Goal: Transaction & Acquisition: Download file/media

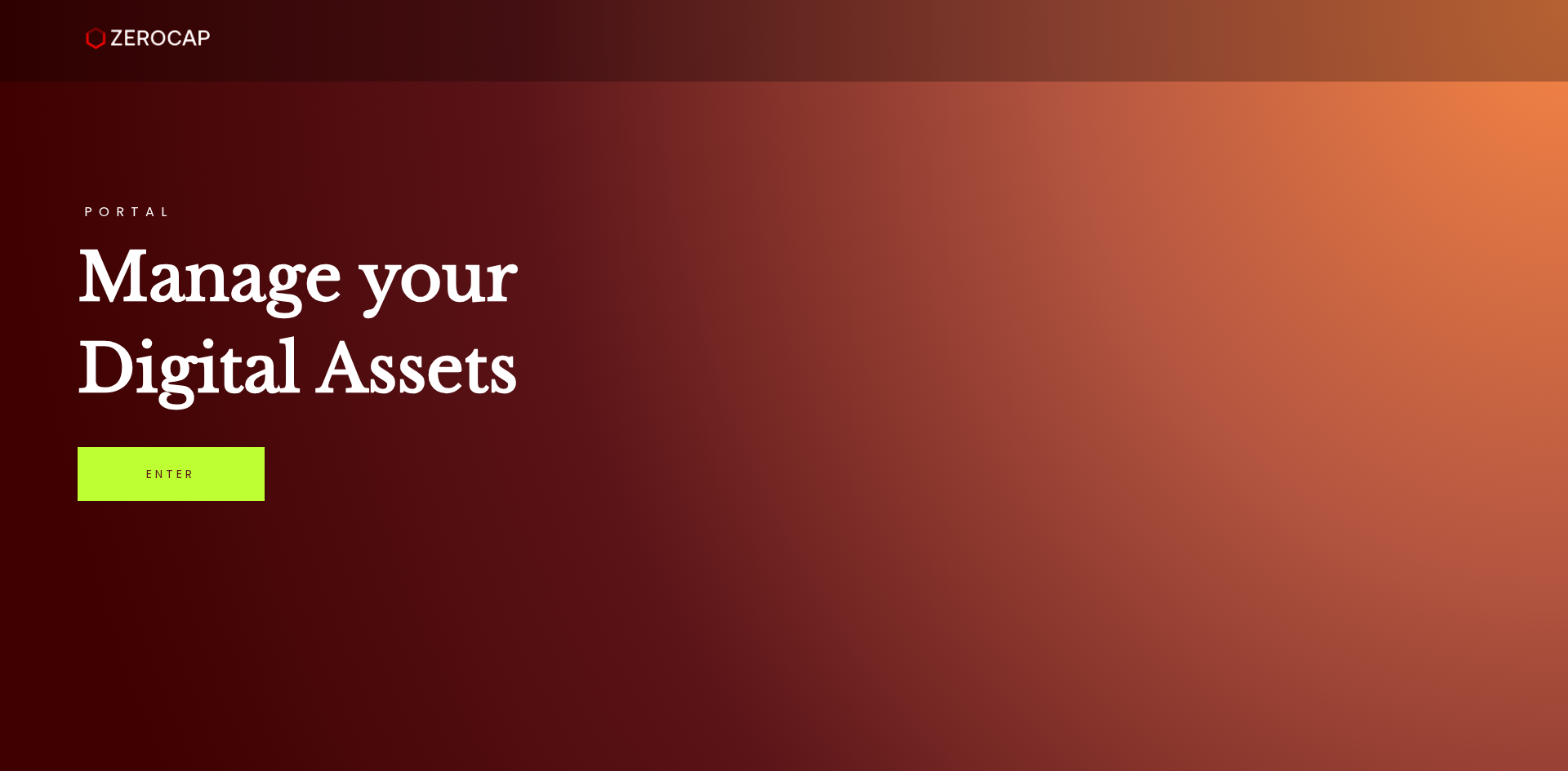
click at [153, 482] on link "Enter" at bounding box center [170, 474] width 187 height 54
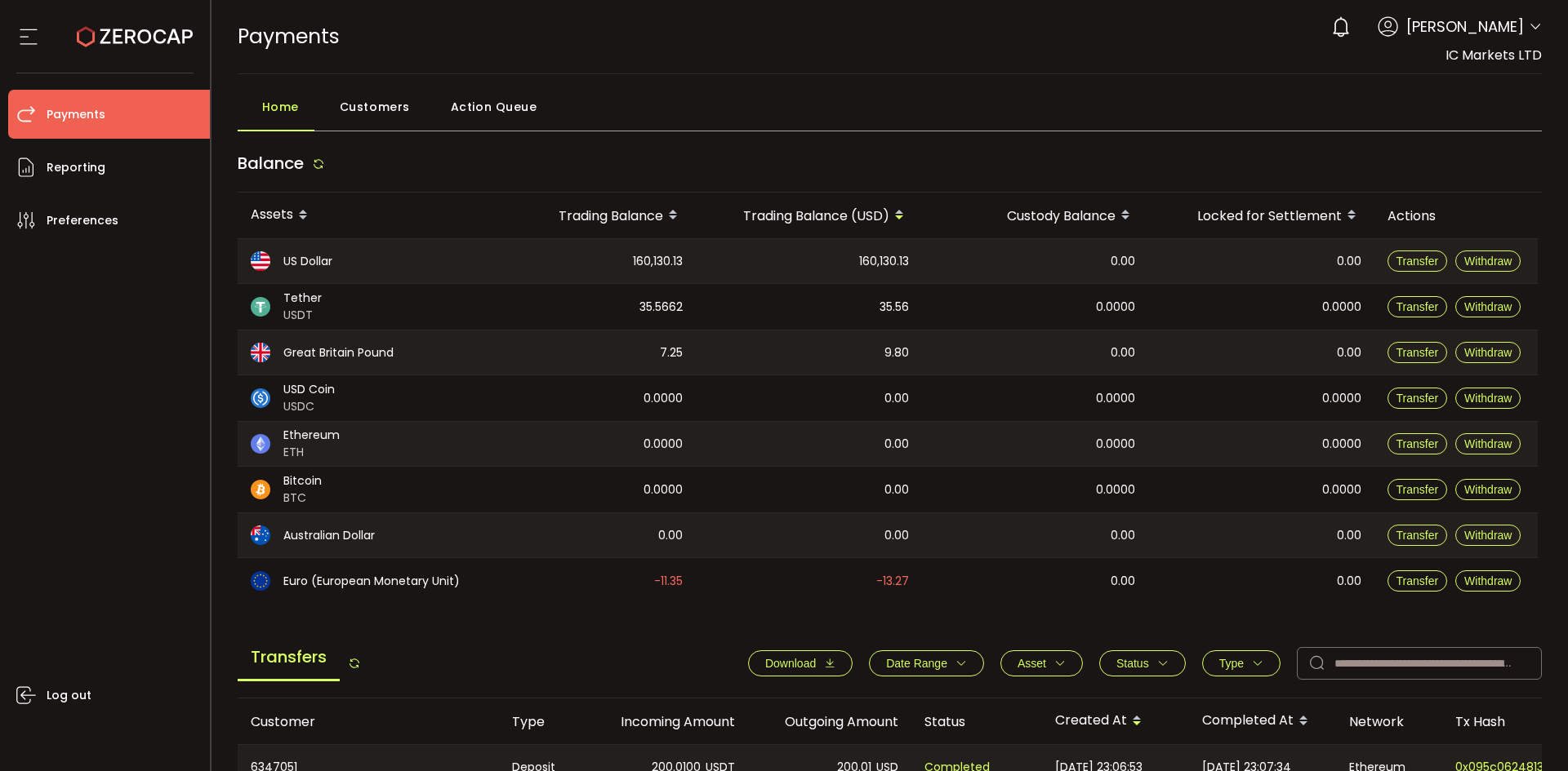
click at [909, 664] on span "Date Range" at bounding box center [916, 663] width 61 height 13
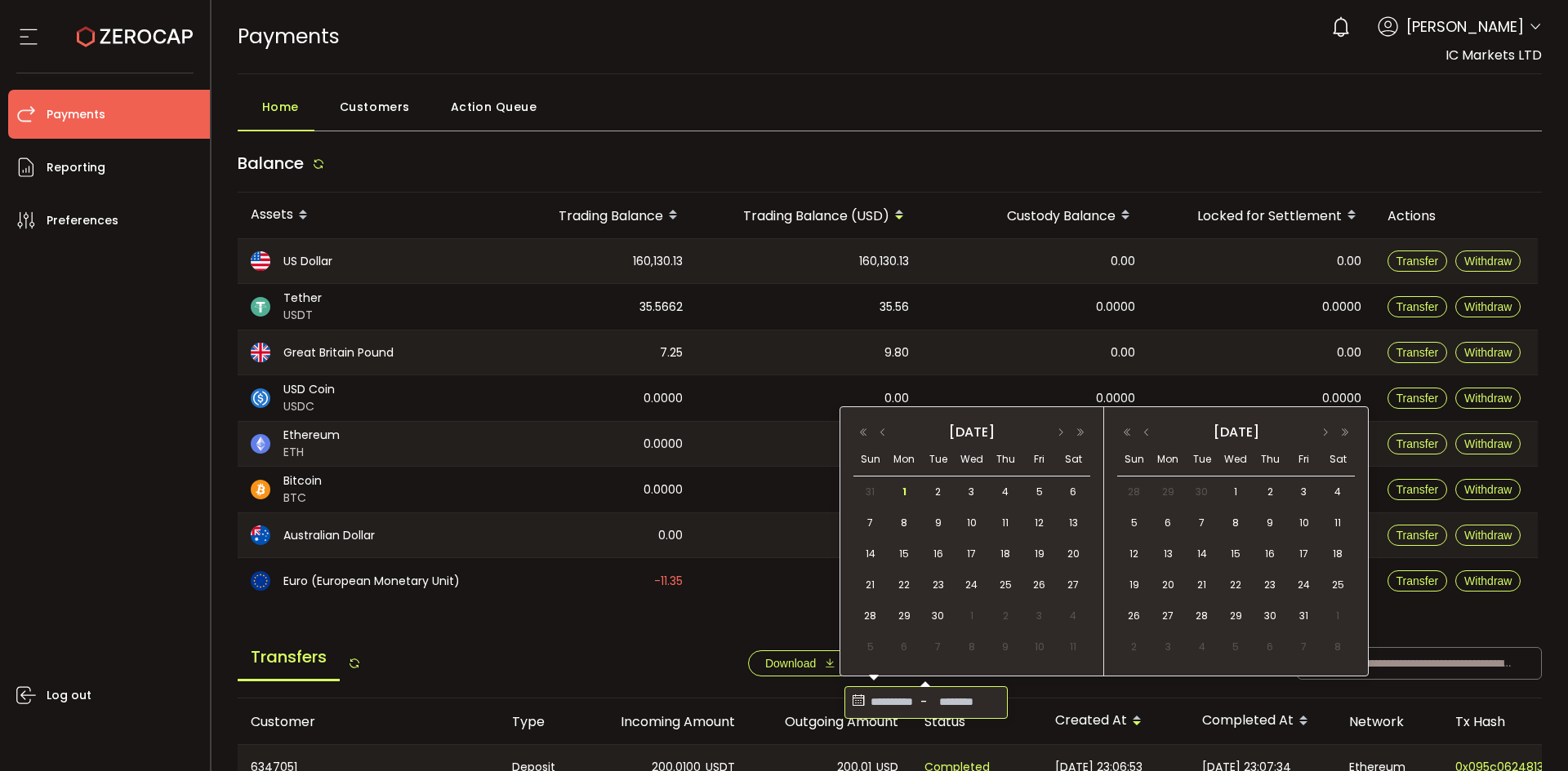
click at [887, 708] on input at bounding box center [891, 703] width 49 height 26
click at [871, 612] on span "28" at bounding box center [871, 616] width 20 height 20
click at [889, 430] on button "button" at bounding box center [883, 432] width 20 height 12
click at [1007, 612] on span "28" at bounding box center [1005, 616] width 20 height 20
type input "**********"
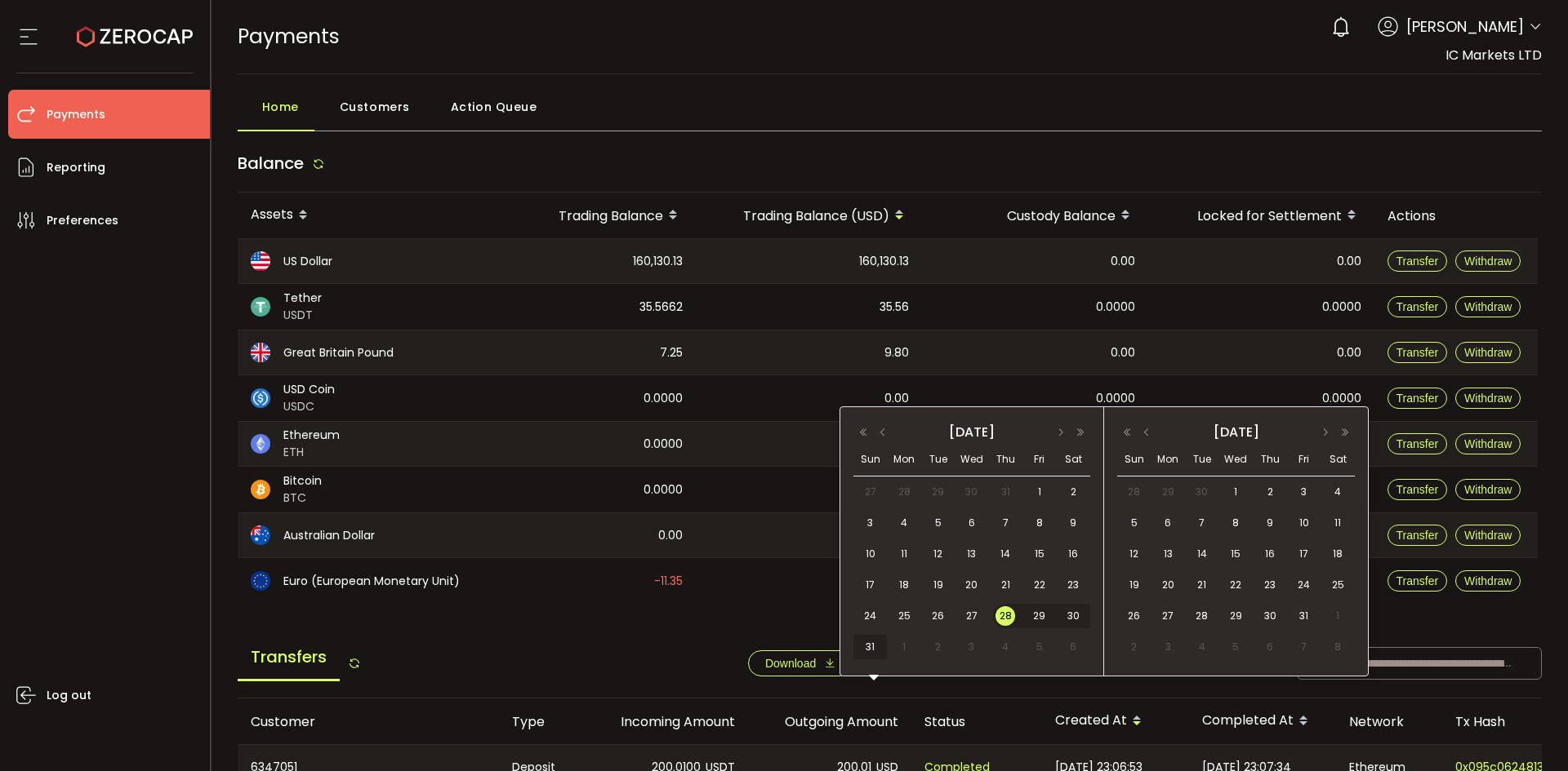
type input "**********"
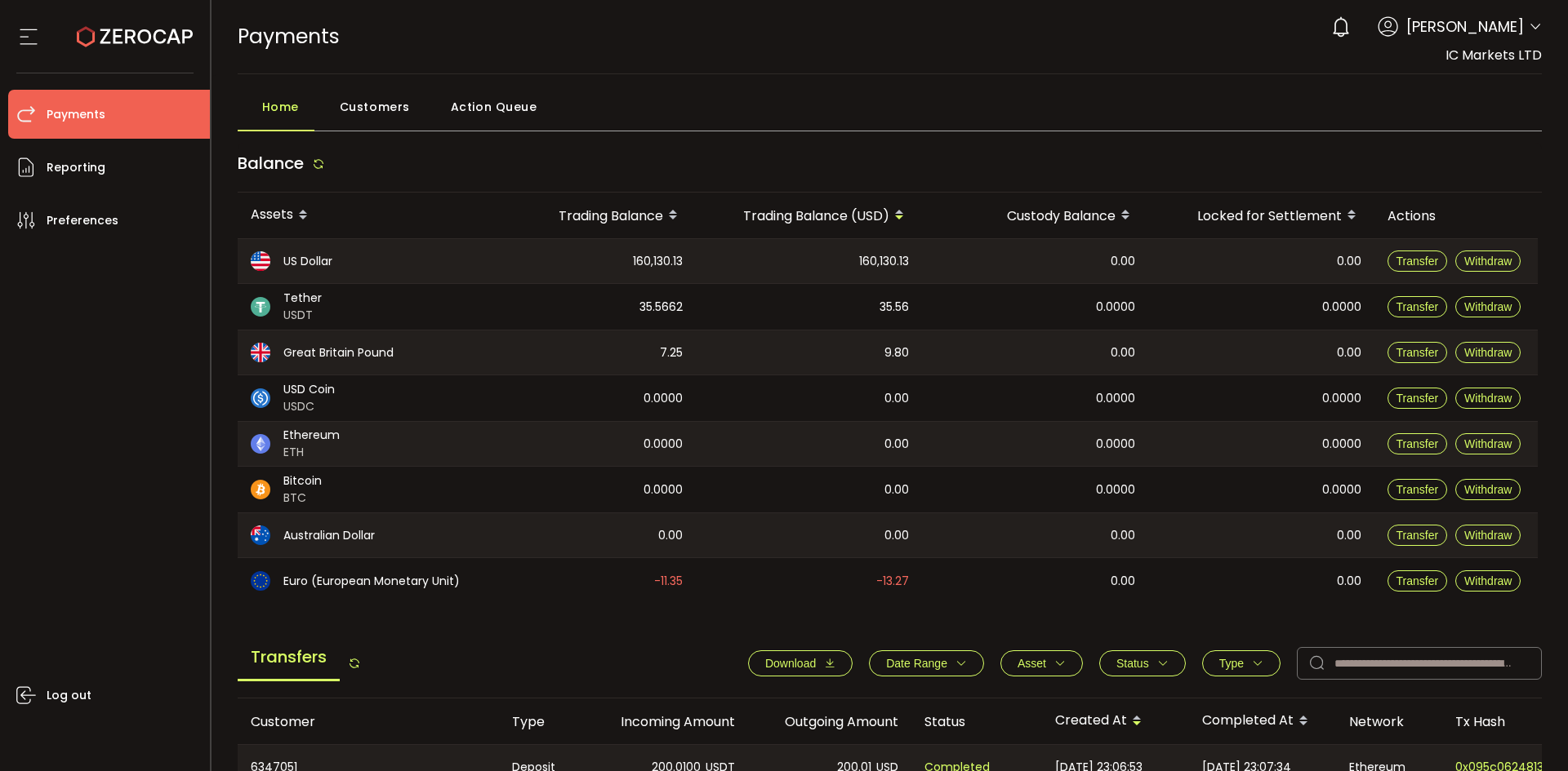
click at [899, 667] on span "Date Range" at bounding box center [916, 663] width 61 height 13
click at [900, 700] on input "**********" at bounding box center [891, 703] width 49 height 26
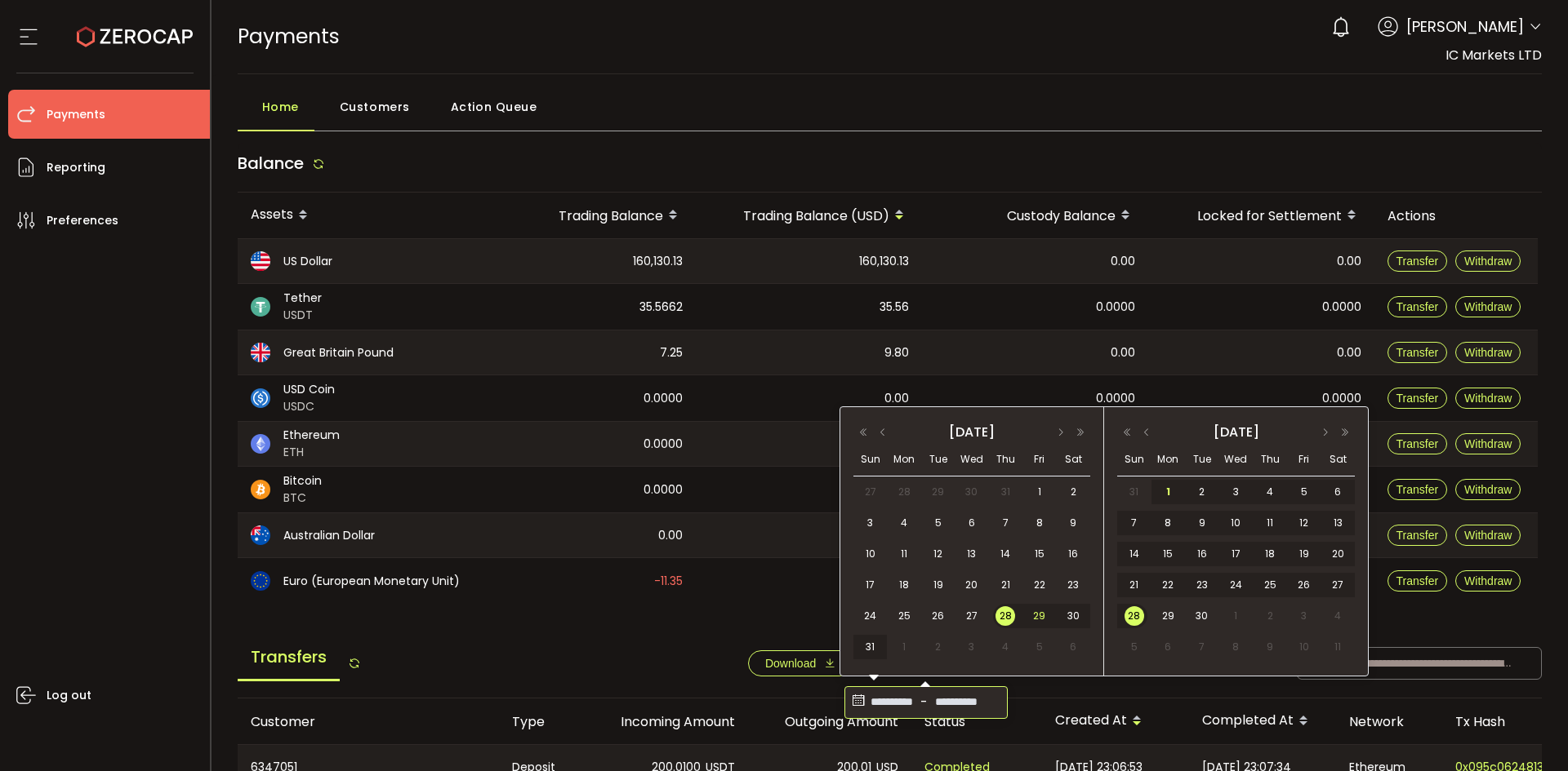
click at [1038, 615] on span "29" at bounding box center [1039, 616] width 20 height 20
click at [1010, 617] on span "28" at bounding box center [1005, 616] width 20 height 20
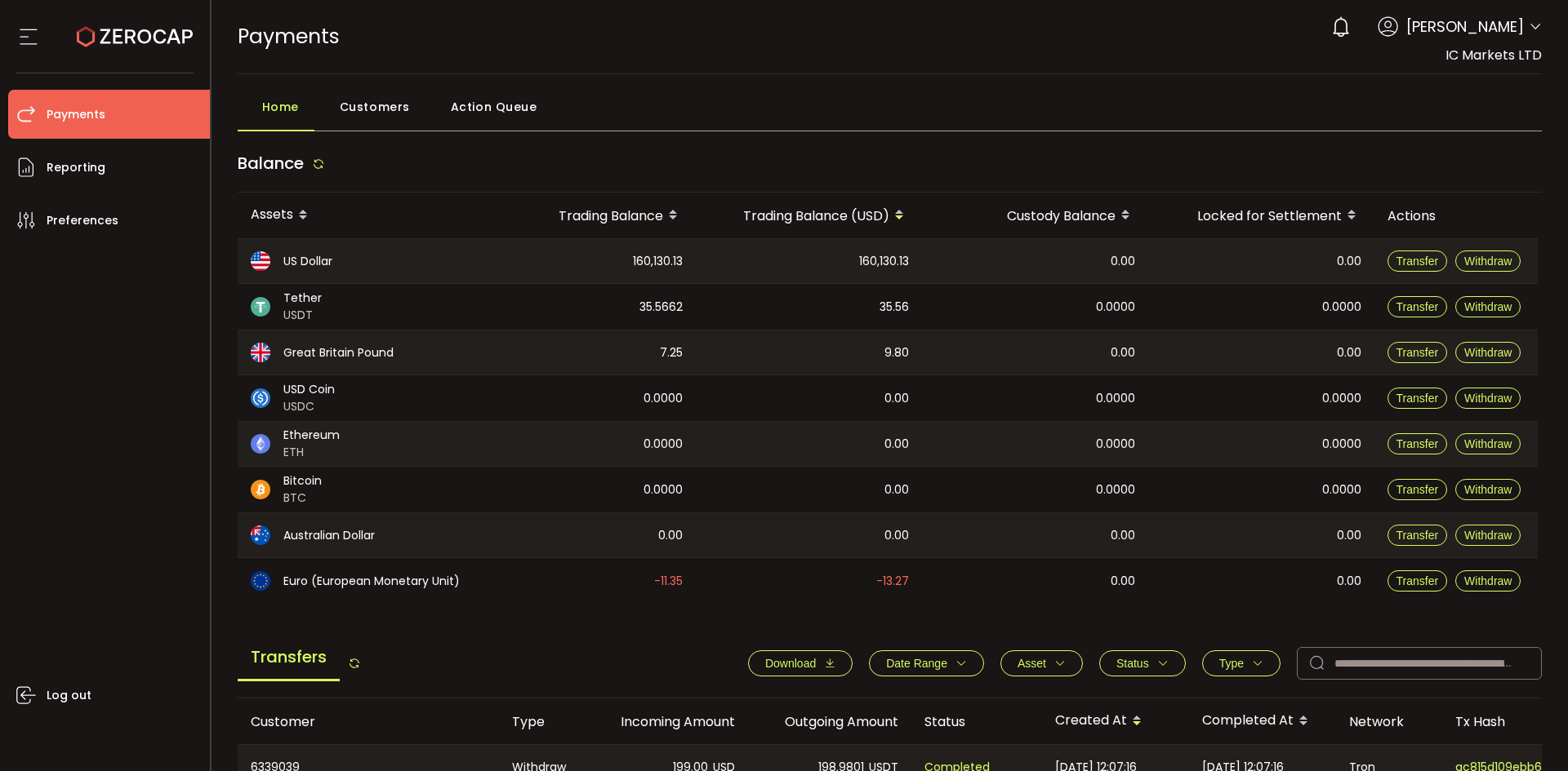
click at [944, 664] on span "Date Range" at bounding box center [926, 663] width 81 height 13
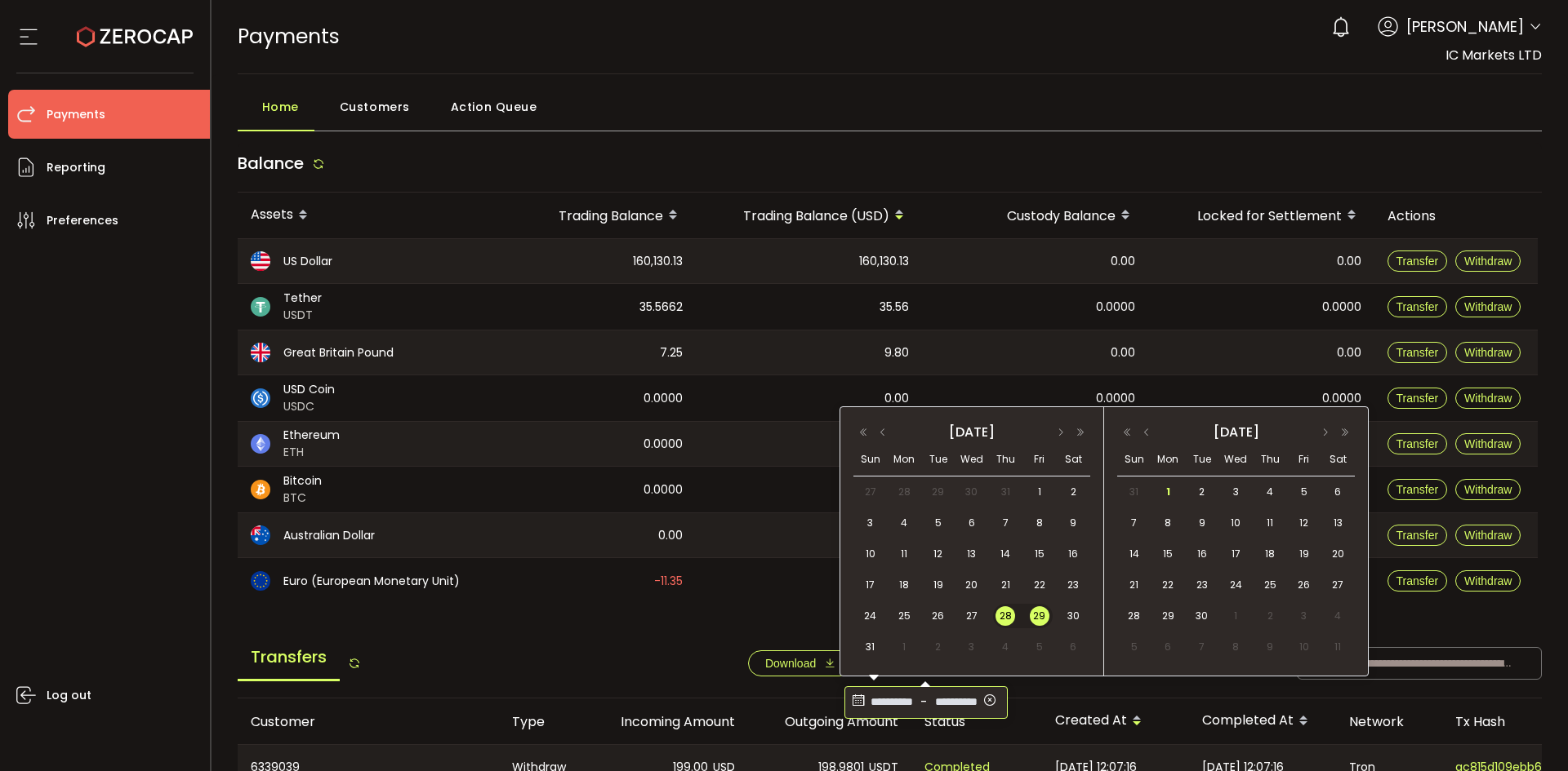
click at [891, 706] on input "**********" at bounding box center [891, 703] width 49 height 26
click at [998, 610] on span "28" at bounding box center [1005, 616] width 20 height 20
click at [1036, 610] on span "29" at bounding box center [1039, 616] width 20 height 20
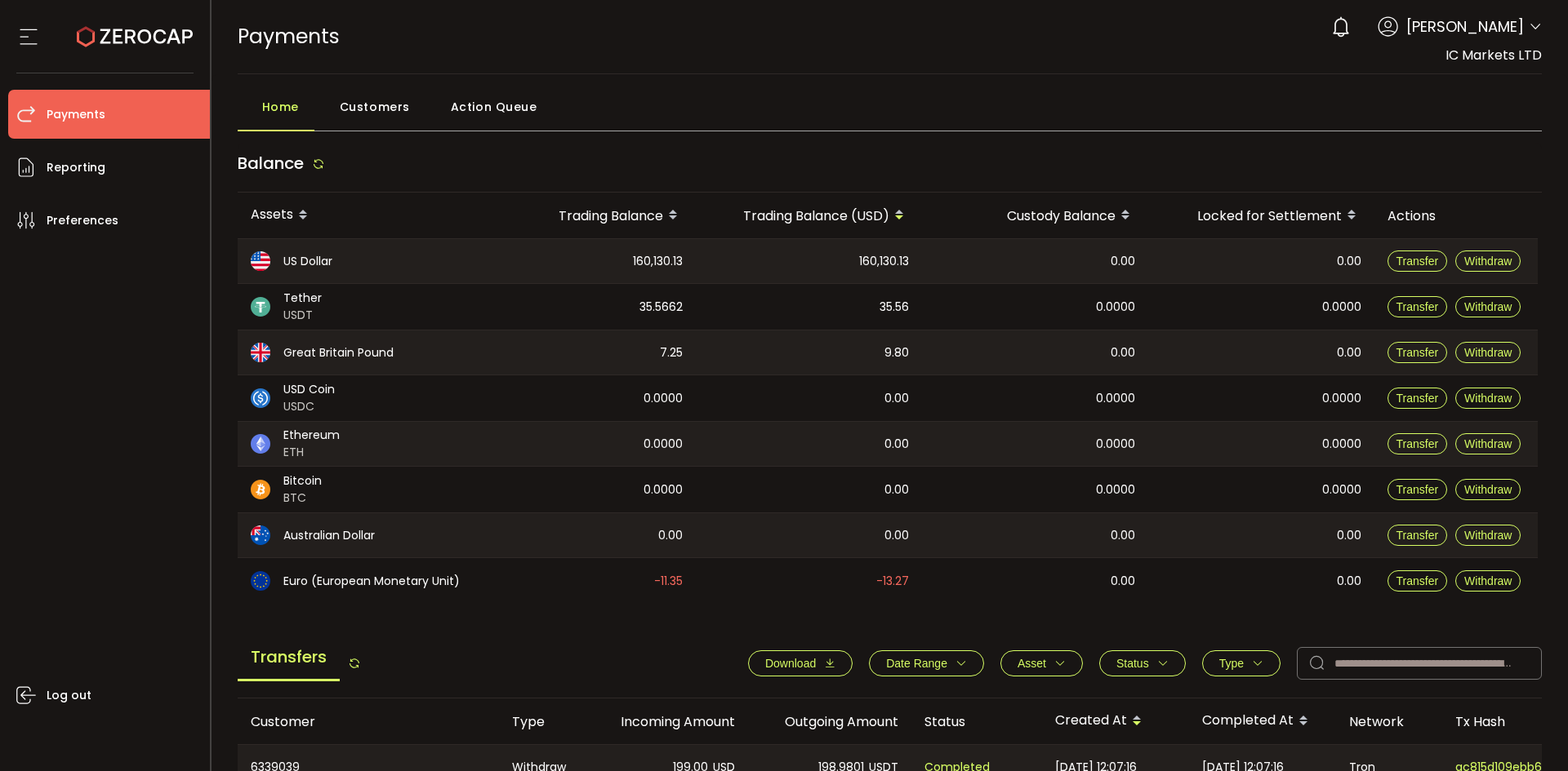
click at [807, 663] on span "Download" at bounding box center [790, 663] width 50 height 13
click at [909, 665] on span "Date Range" at bounding box center [916, 663] width 61 height 13
click at [916, 708] on span "-" at bounding box center [924, 703] width 15 height 26
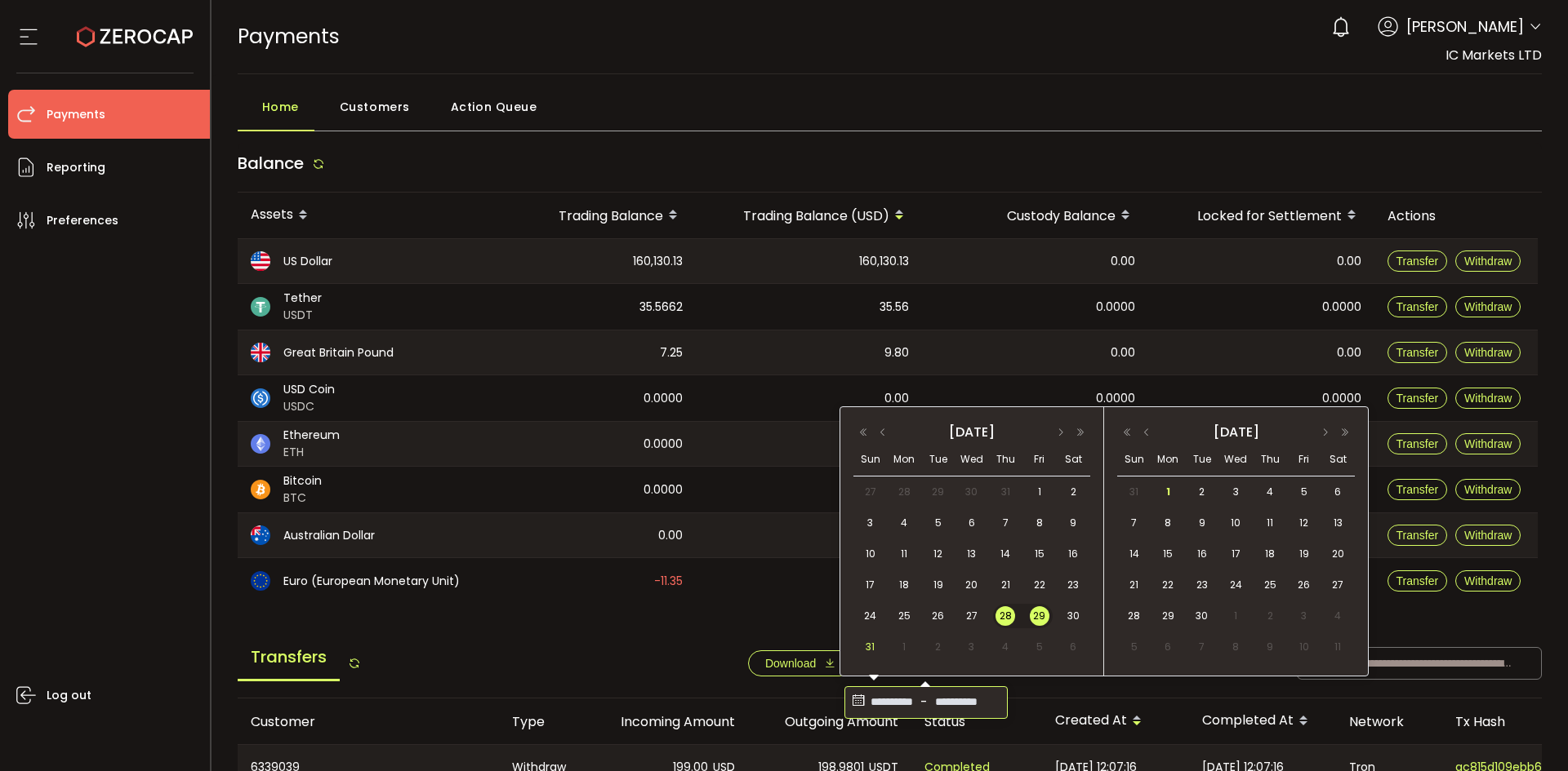
click at [869, 643] on span "31" at bounding box center [871, 648] width 20 height 20
type input "**********"
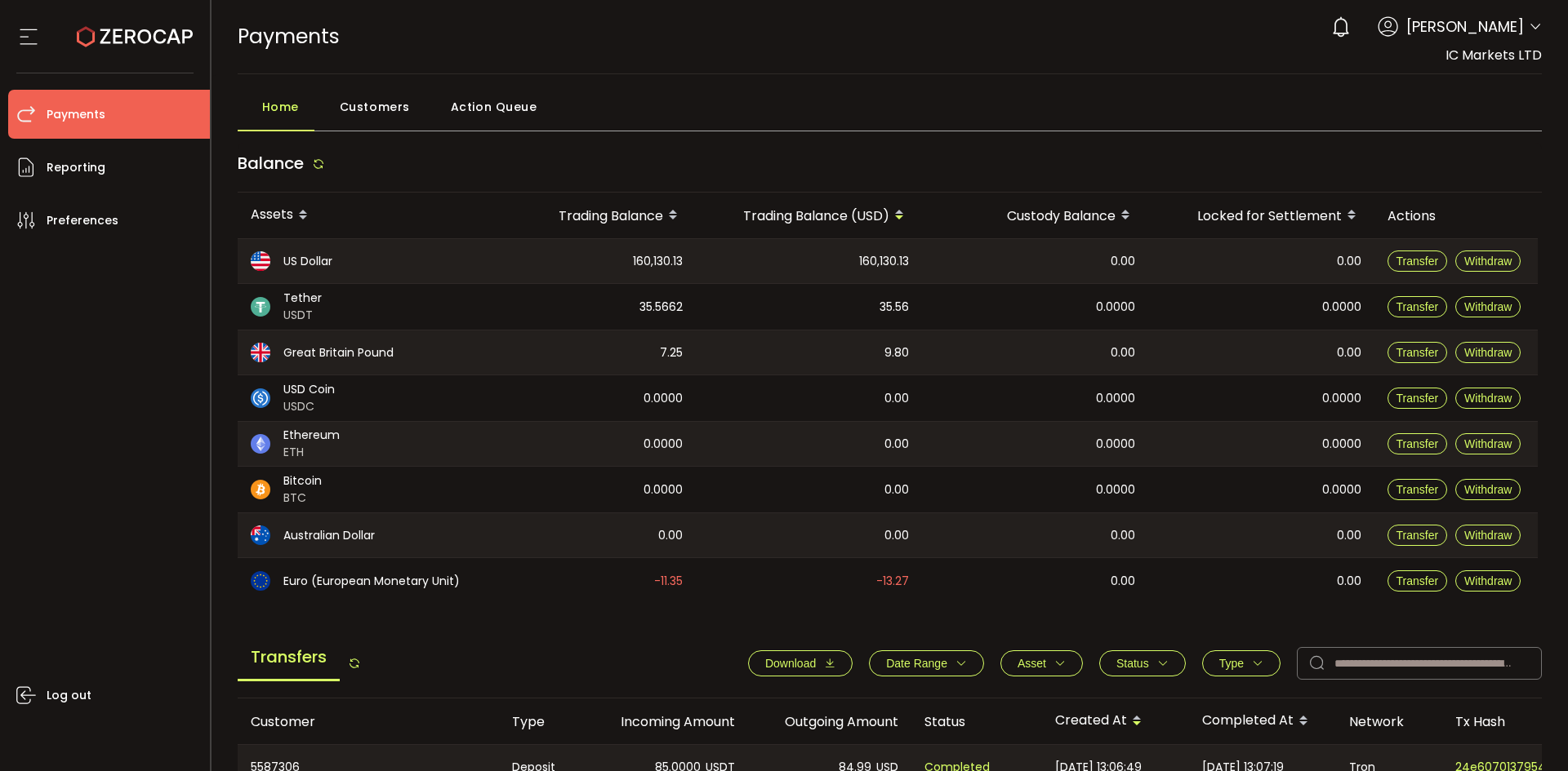
click at [903, 660] on span "Date Range" at bounding box center [916, 663] width 61 height 13
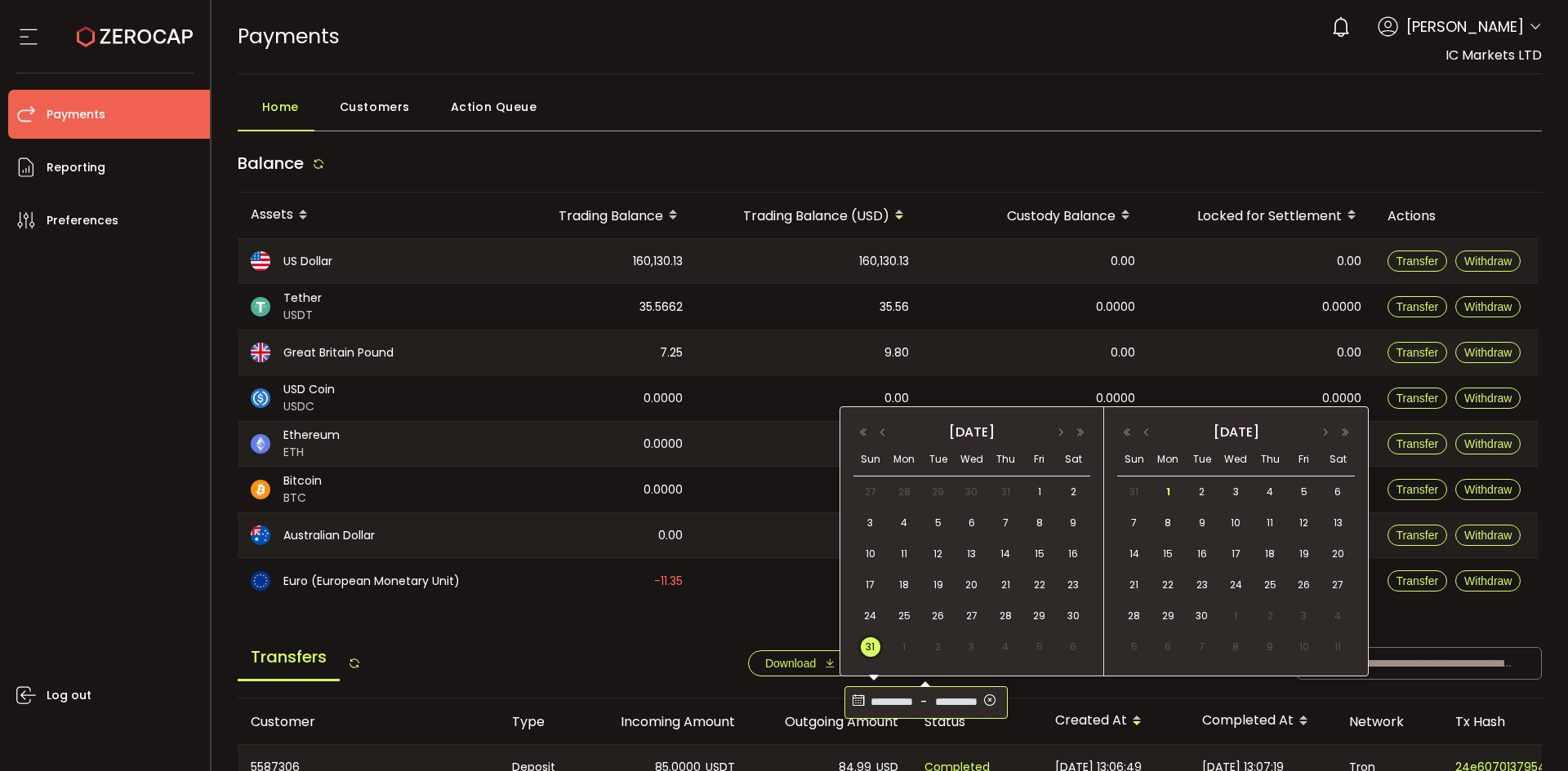
click at [910, 705] on input "**********" at bounding box center [891, 703] width 49 height 26
click at [1005, 619] on span "28" at bounding box center [1005, 616] width 20 height 20
click at [872, 649] on span "31" at bounding box center [871, 648] width 20 height 20
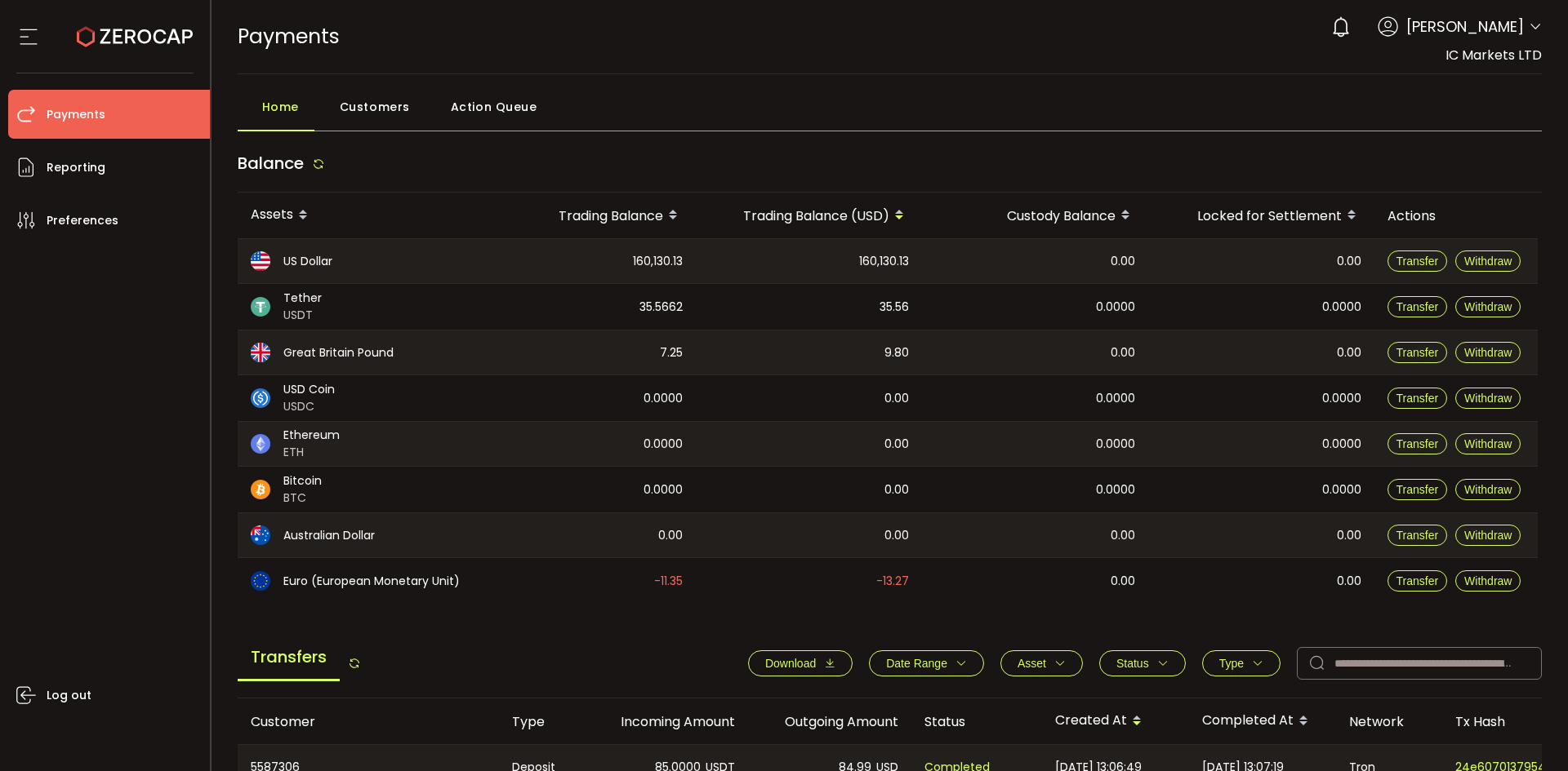
click at [802, 661] on span "Download" at bounding box center [790, 663] width 50 height 13
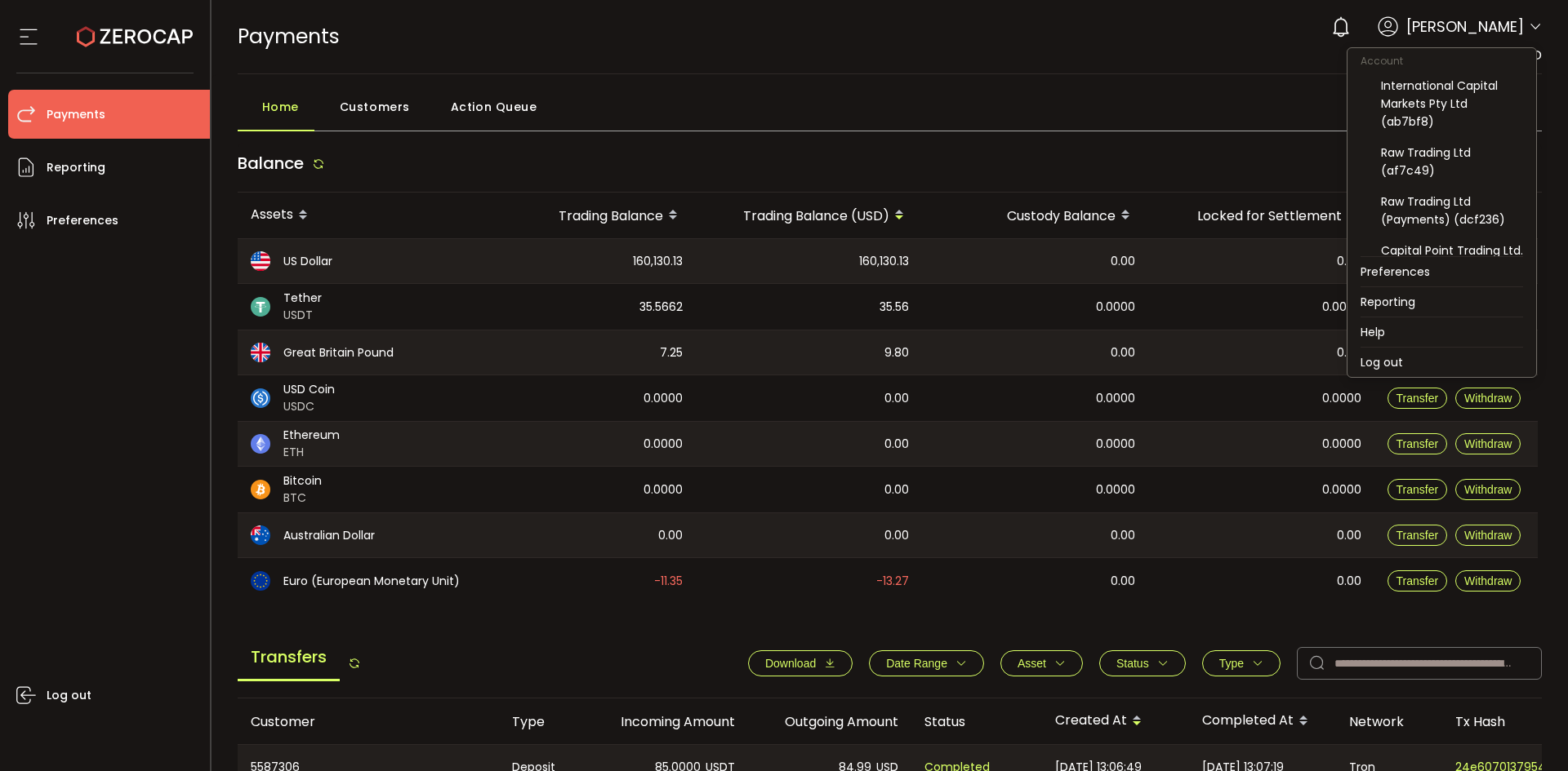
click at [1530, 25] on icon at bounding box center [1535, 27] width 13 height 13
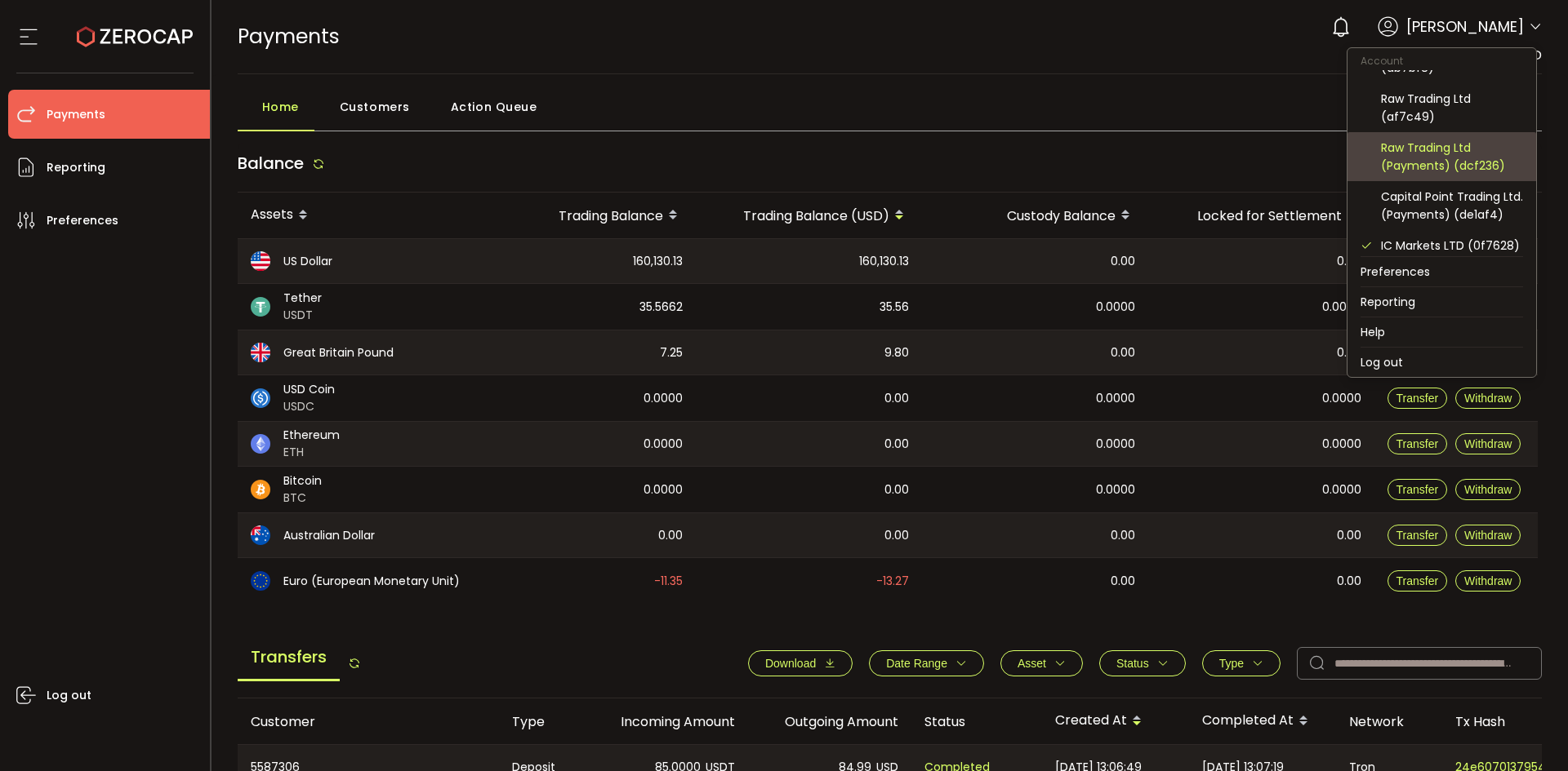
scroll to position [82, 0]
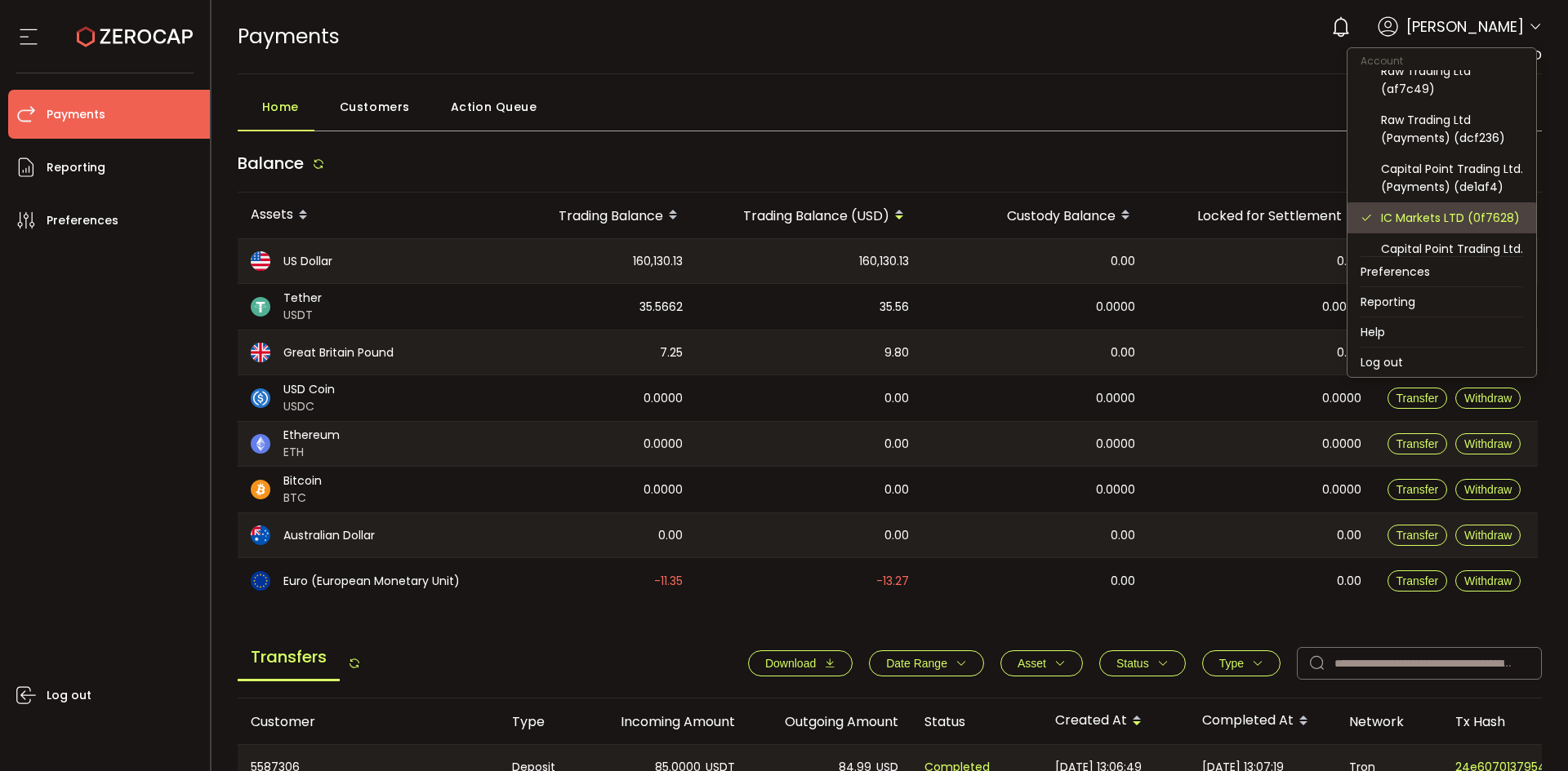
click at [1484, 226] on div "IC Markets LTD (0f7628)" at bounding box center [1441, 218] width 162 height 31
click at [1481, 227] on div "IC Markets LTD (0f7628)" at bounding box center [1452, 218] width 142 height 18
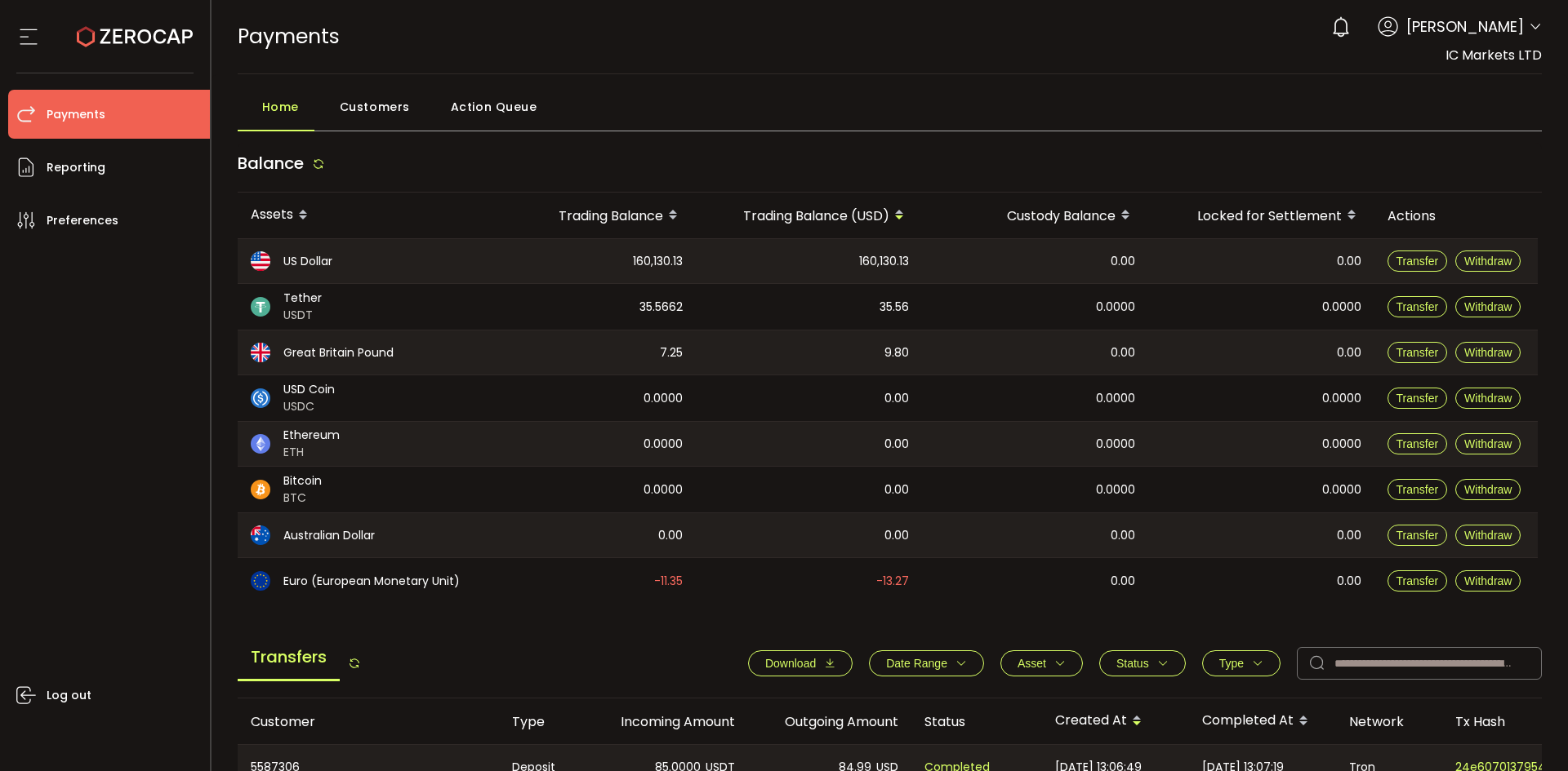
click at [1158, 133] on div "Home Customers Action Queue Balance Assets Trading Balance Trading Balance (USD…" at bounding box center [890, 605] width 1305 height 1029
